Goal: Information Seeking & Learning: Learn about a topic

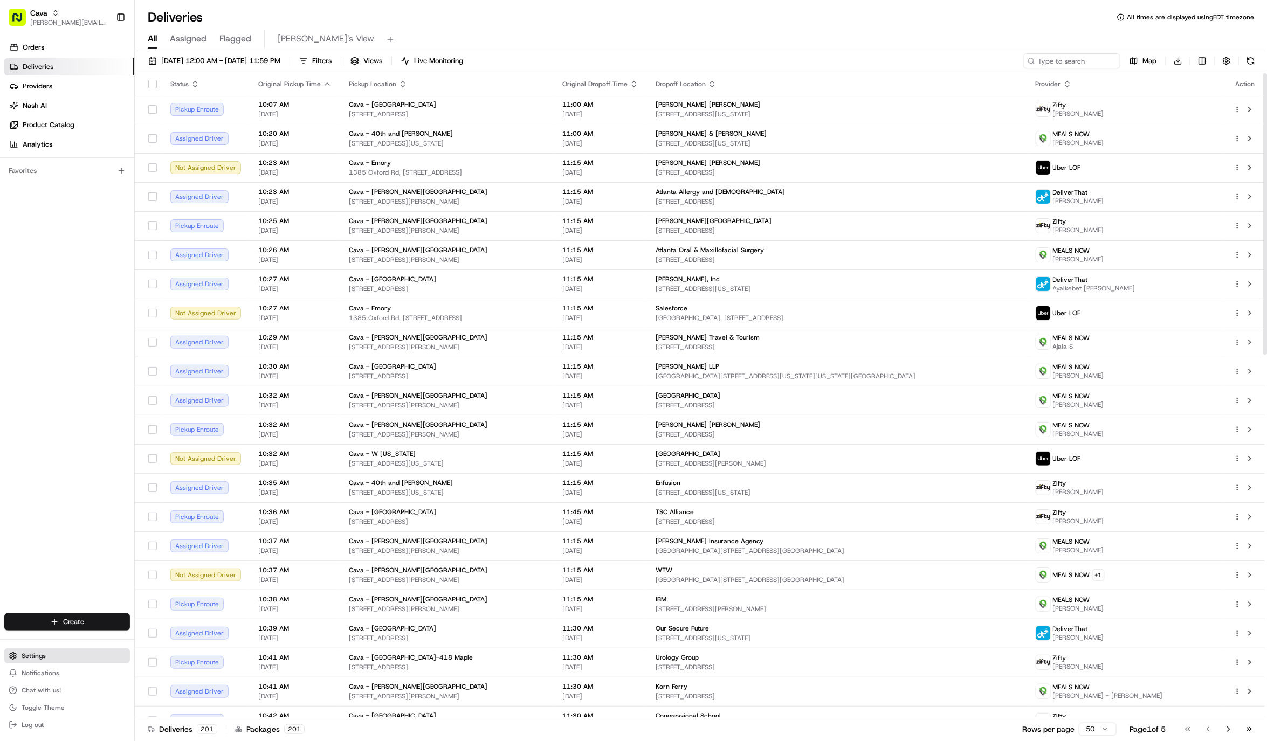
click at [107, 652] on button "Settings" at bounding box center [67, 655] width 126 height 15
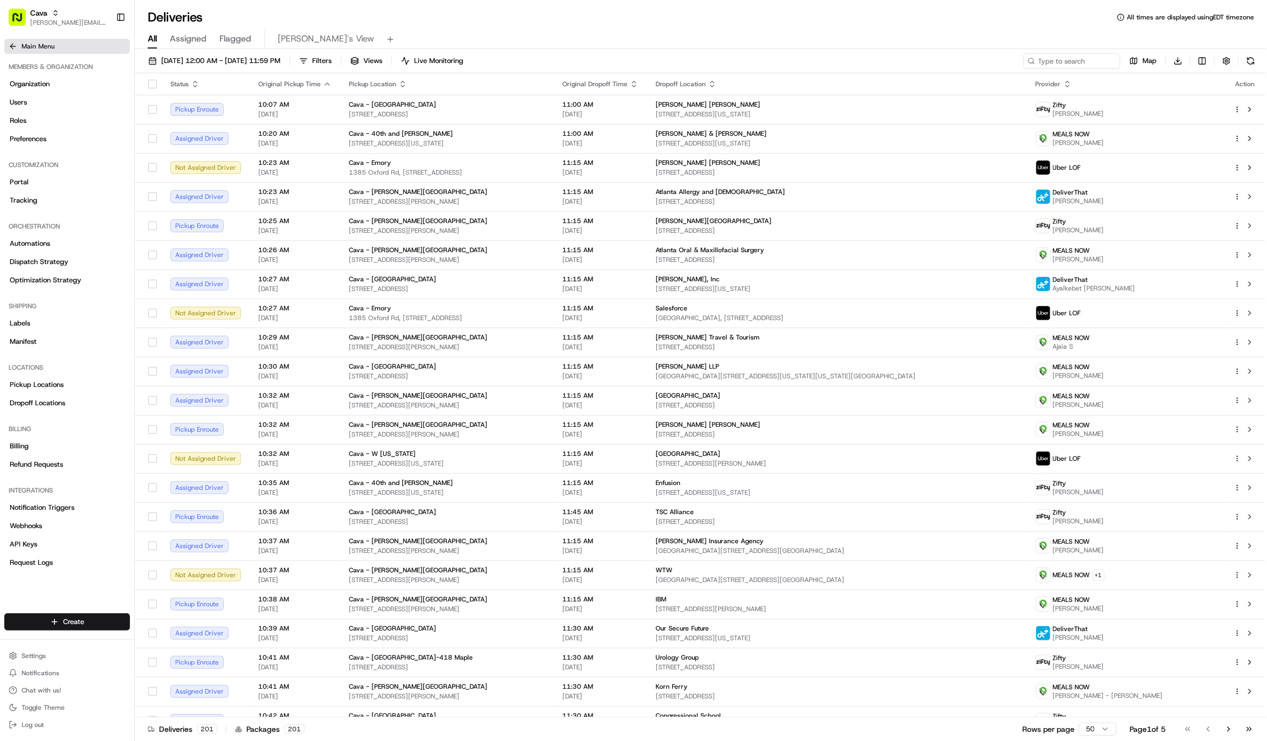
click at [25, 52] on button "Main Menu" at bounding box center [67, 46] width 126 height 15
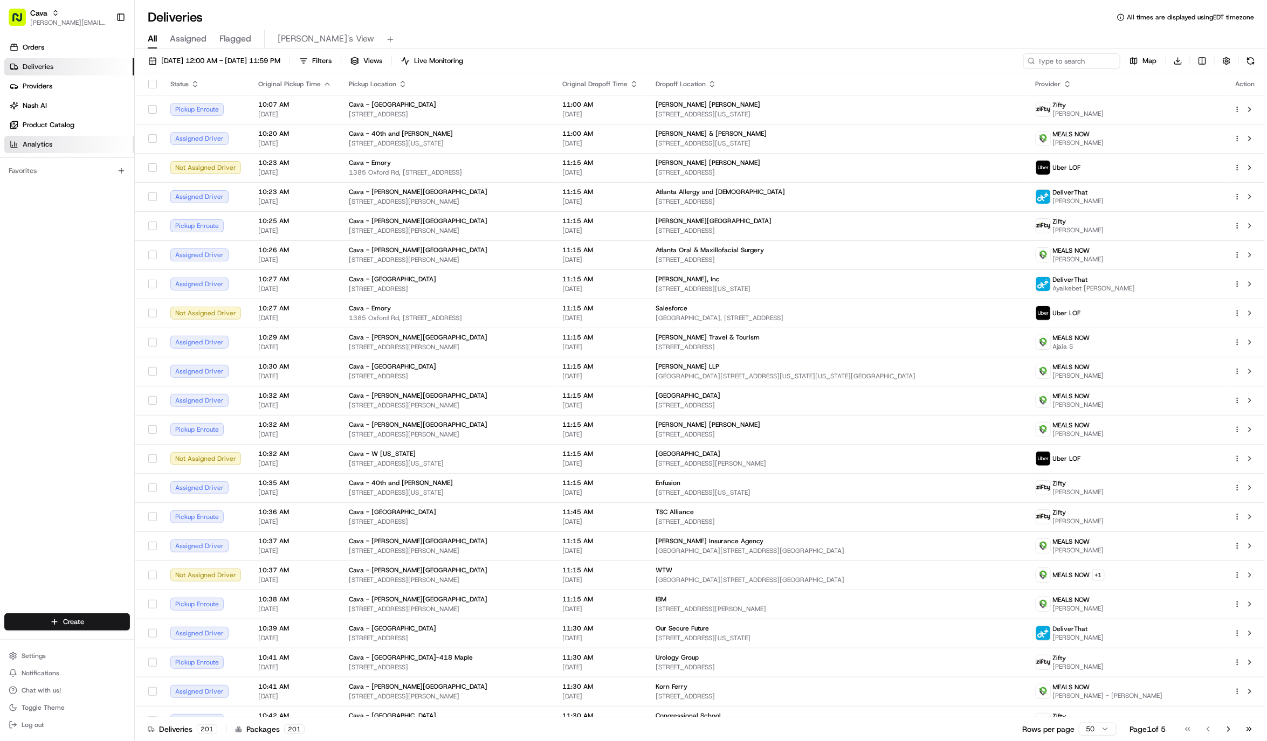
click at [40, 151] on link "Analytics" at bounding box center [69, 144] width 130 height 17
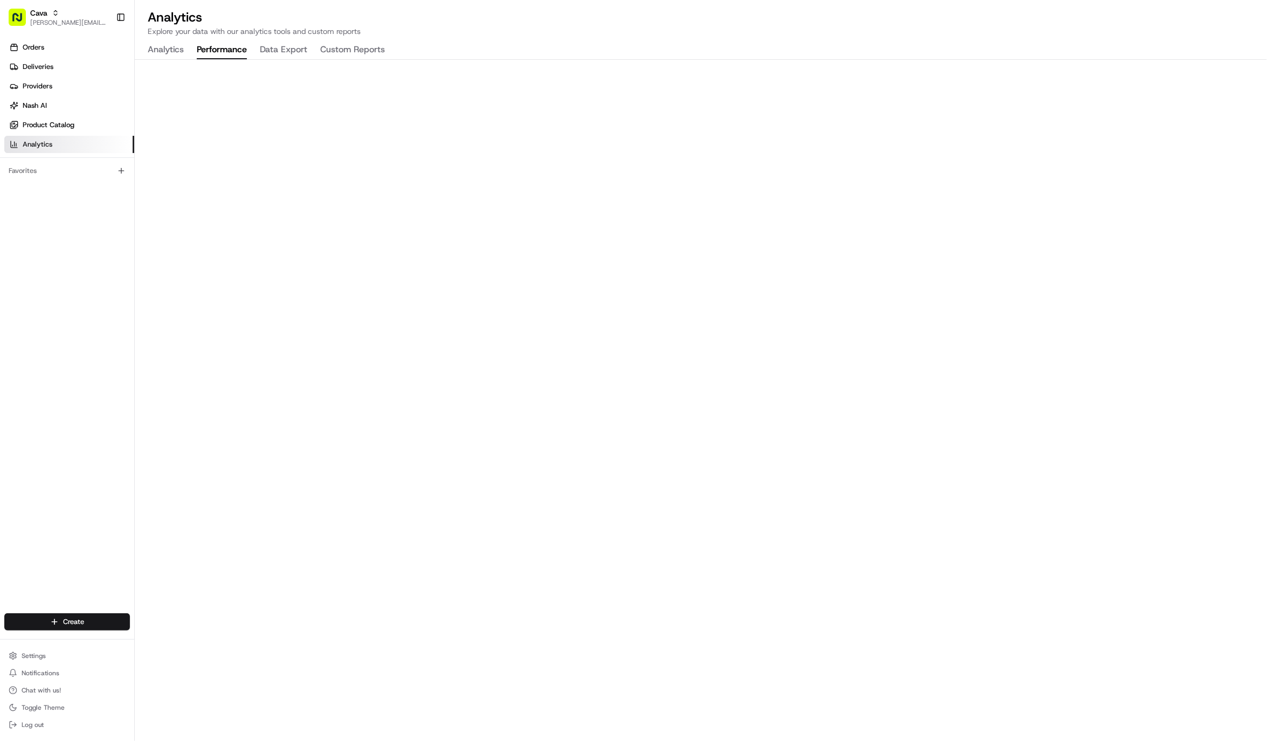
click at [225, 52] on button "Performance" at bounding box center [222, 50] width 50 height 18
